Goal: Task Accomplishment & Management: Complete application form

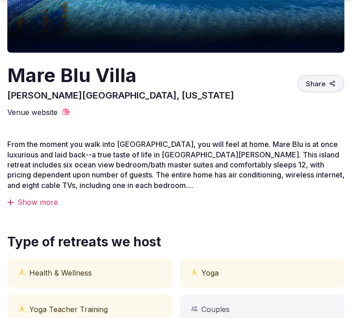
scroll to position [228, 0]
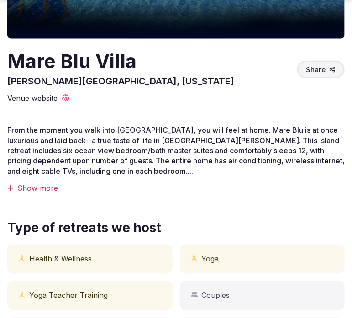
click at [39, 186] on div "Show more" at bounding box center [175, 188] width 337 height 10
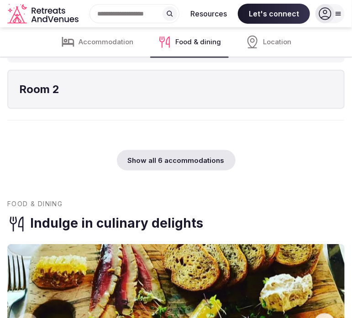
scroll to position [1824, 0]
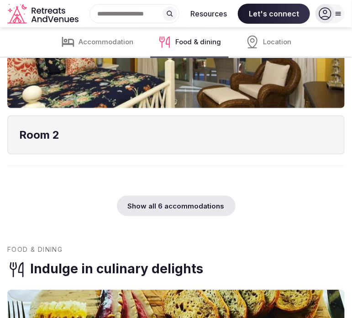
click at [188, 204] on div "Show all 6 accommodations" at bounding box center [176, 206] width 119 height 21
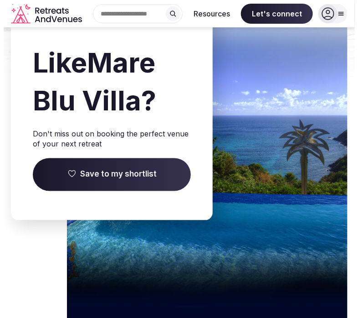
scroll to position [3556, 0]
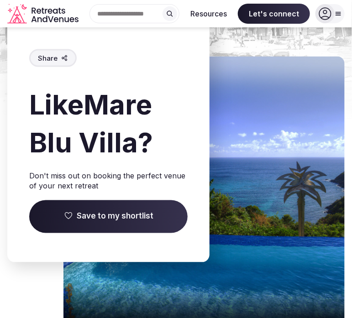
click at [119, 212] on span "Save to my shortlist" at bounding box center [115, 216] width 77 height 11
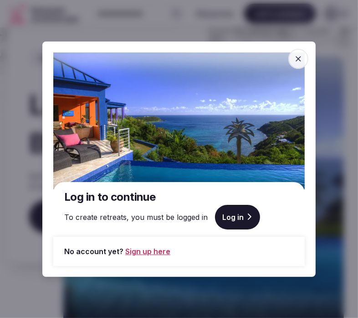
click at [143, 252] on link "Sign up here" at bounding box center [147, 250] width 45 height 11
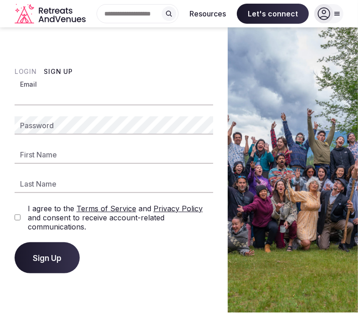
click at [127, 97] on input "Email" at bounding box center [114, 96] width 199 height 18
type input "**********"
type input "***"
type input "********"
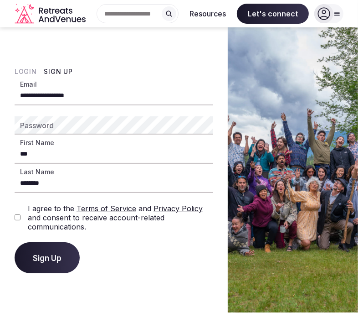
click at [54, 259] on span "Sign Up" at bounding box center [47, 257] width 29 height 9
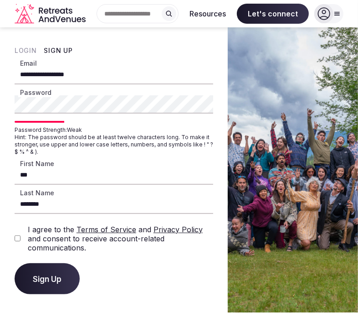
click at [55, 275] on span "Sign Up" at bounding box center [47, 278] width 29 height 9
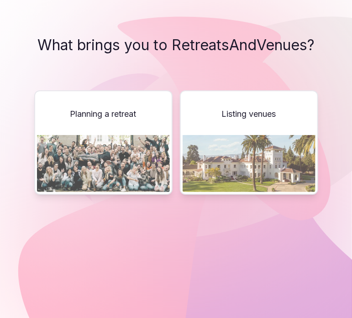
click at [133, 128] on div "Planning a retreat" at bounding box center [103, 142] width 138 height 104
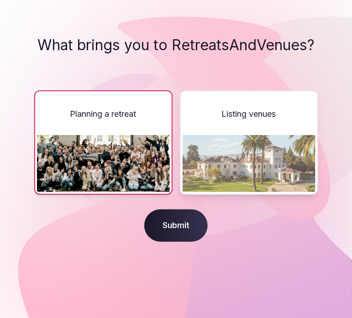
click at [181, 217] on span "Submit" at bounding box center [175, 225] width 63 height 33
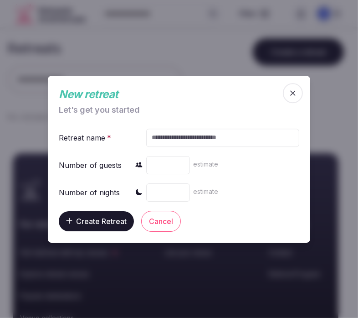
click at [118, 249] on div at bounding box center [179, 159] width 358 height 318
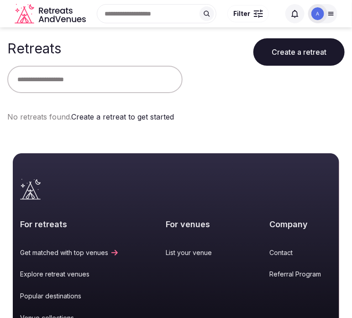
click at [181, 133] on div "Retreats Create a retreat No retreats found. Create a retreat to get started" at bounding box center [176, 83] width 352 height 113
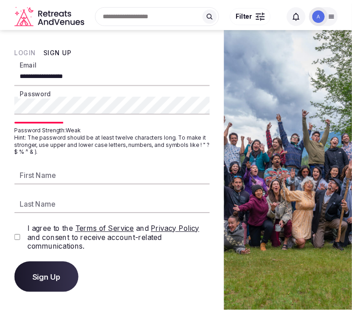
scroll to position [2927, 0]
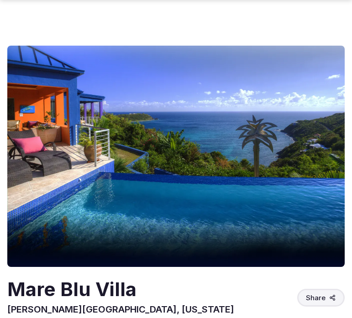
scroll to position [2927, 0]
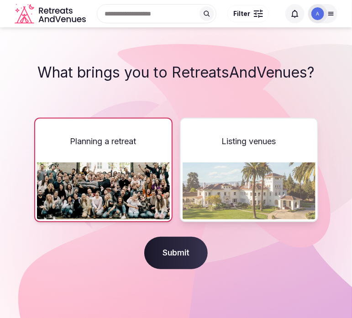
click at [146, 162] on img at bounding box center [103, 190] width 133 height 57
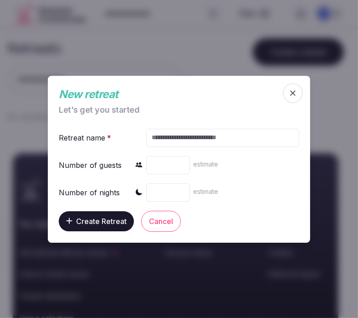
click at [290, 88] on icon "button" at bounding box center [293, 92] width 9 height 9
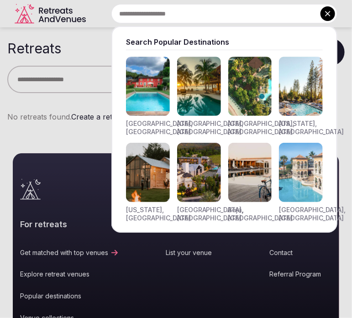
click at [147, 13] on input "text" at bounding box center [224, 13] width 226 height 19
click at [244, 16] on input "text" at bounding box center [224, 13] width 226 height 19
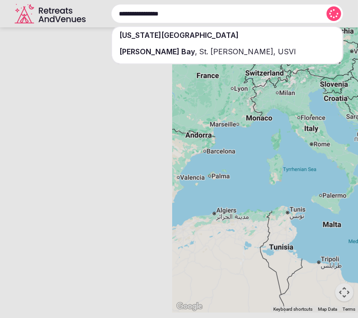
type input "**********"
click at [197, 54] on span "St. [PERSON_NAME], USVI" at bounding box center [246, 51] width 99 height 9
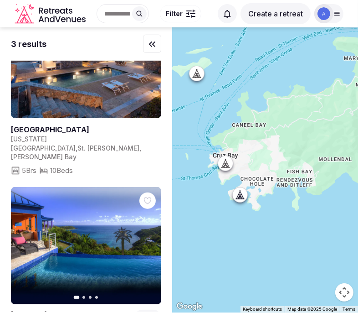
scroll to position [271, 0]
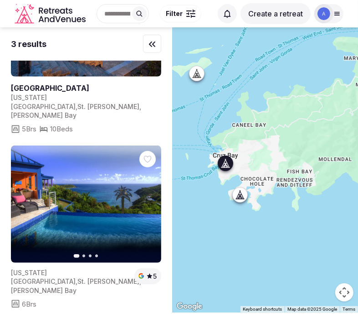
click at [146, 200] on icon "button" at bounding box center [148, 203] width 7 height 7
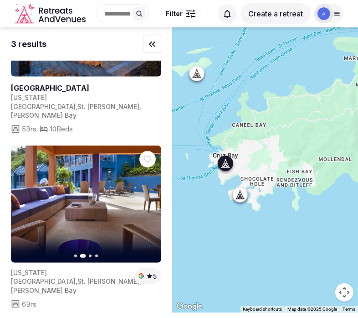
click at [146, 200] on icon "button" at bounding box center [148, 203] width 7 height 7
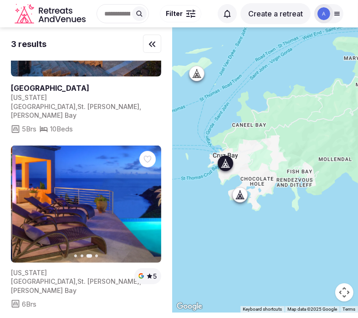
click at [146, 200] on icon "button" at bounding box center [148, 203] width 7 height 7
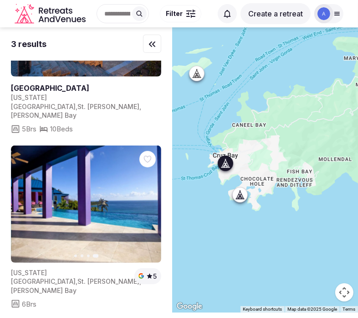
click at [66, 191] on img at bounding box center [86, 203] width 150 height 117
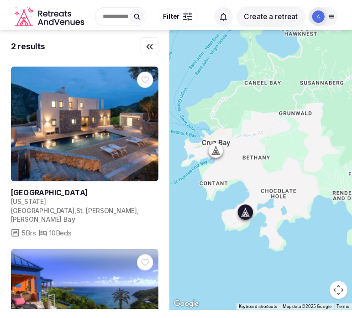
scroll to position [107, 0]
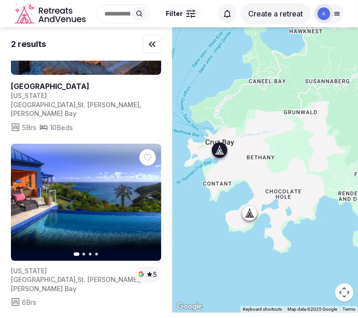
click at [0, 0] on icon "button" at bounding box center [0, 0] width 0 height 0
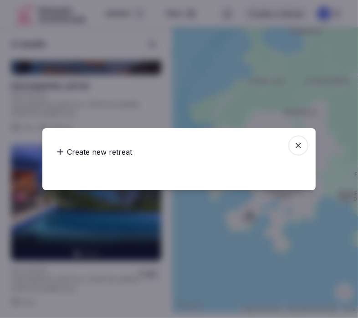
click at [115, 152] on div "Create new retreat" at bounding box center [94, 152] width 83 height 18
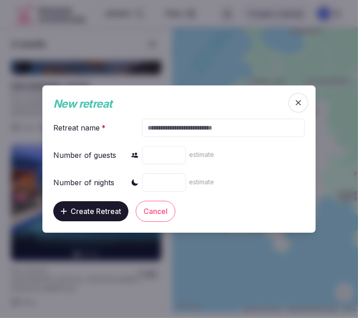
click at [159, 129] on input "text" at bounding box center [223, 128] width 163 height 18
click at [157, 9] on div at bounding box center [179, 159] width 358 height 318
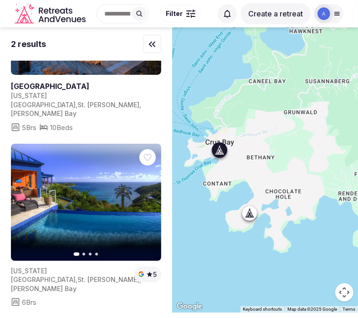
click at [46, 14] on icon "Retreats and Venues company logo" at bounding box center [51, 14] width 73 height 21
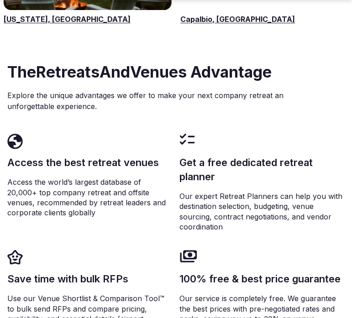
scroll to position [1641, 0]
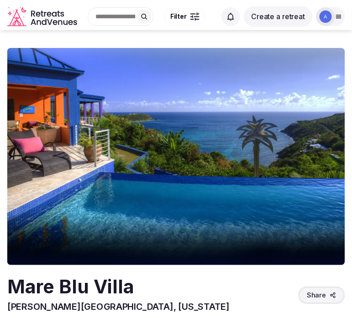
scroll to position [2927, 0]
